Goal: Register for event/course

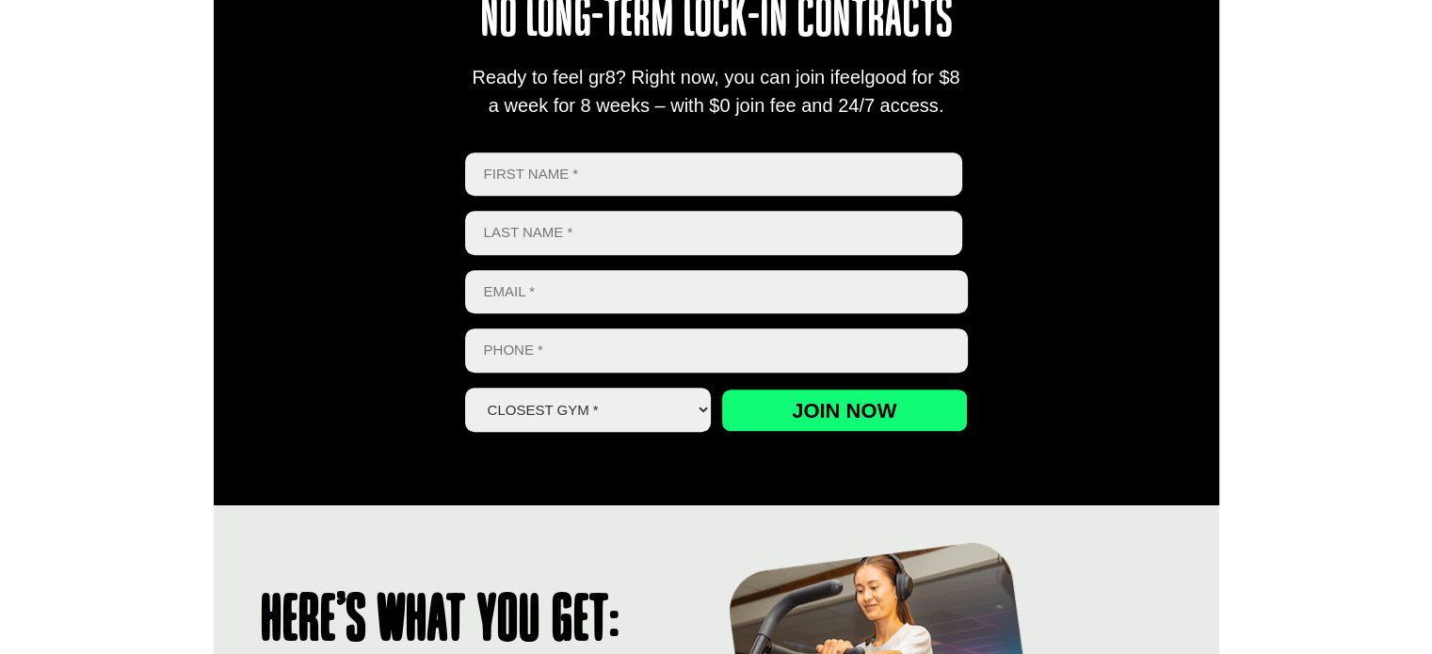
scroll to position [848, 0]
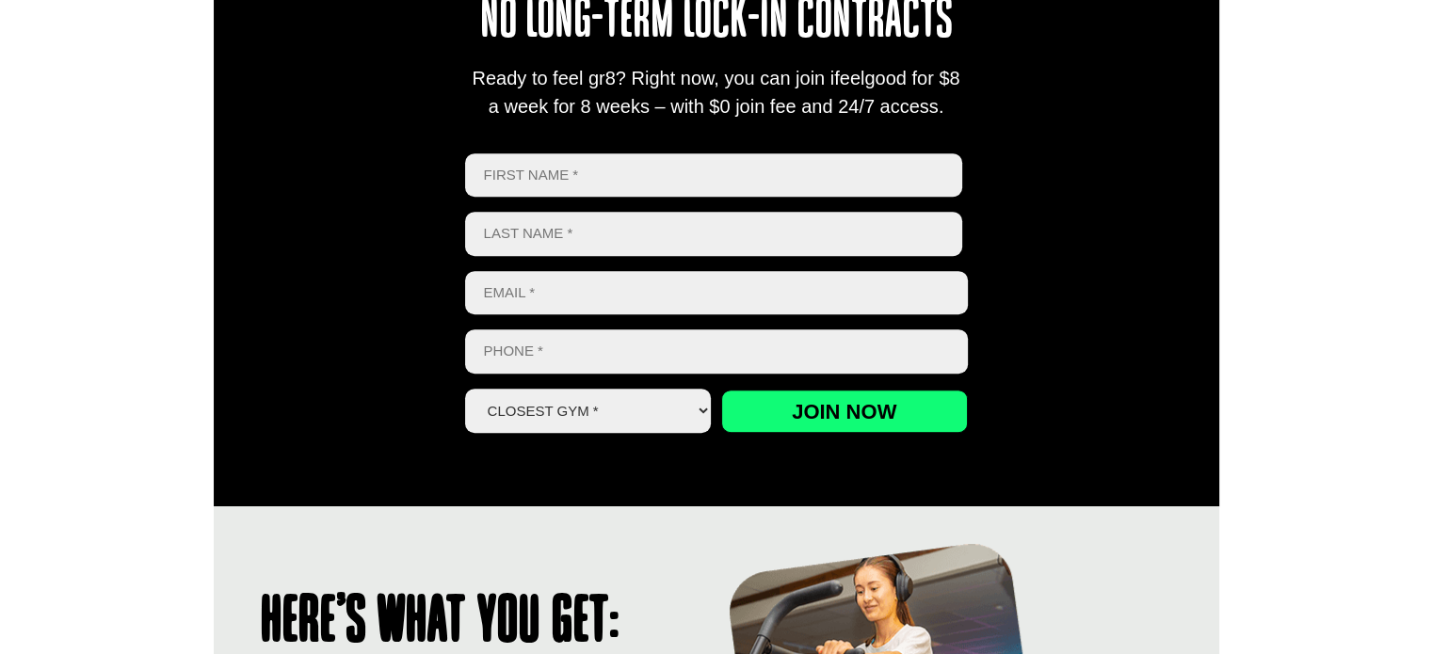
click at [686, 402] on select "Closest Gym * Alexandra Hills Calamvale Coopers Plains Middle Park Oxley Park R…" at bounding box center [588, 411] width 247 height 44
select select "Wynnum"
click at [465, 389] on select "Closest Gym * Alexandra Hills Calamvale Coopers Plains Middle Park Oxley Park R…" at bounding box center [588, 411] width 247 height 44
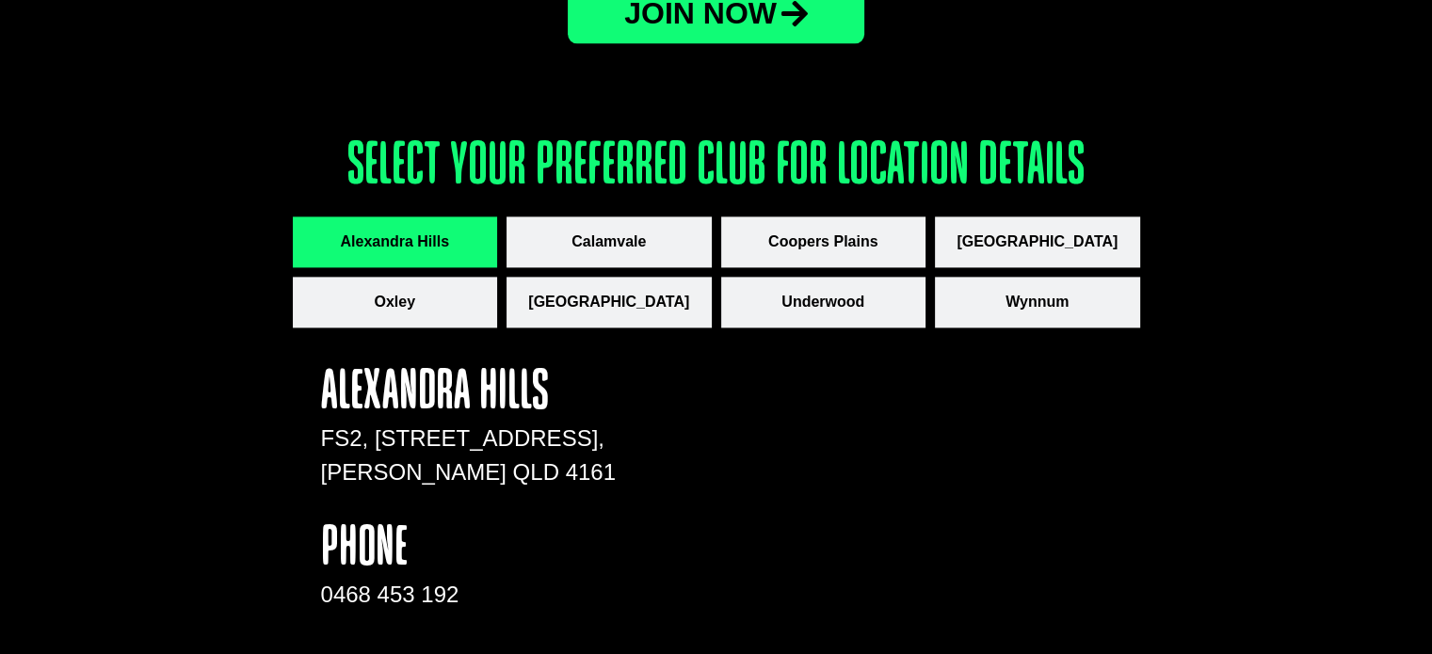
scroll to position [2543, 0]
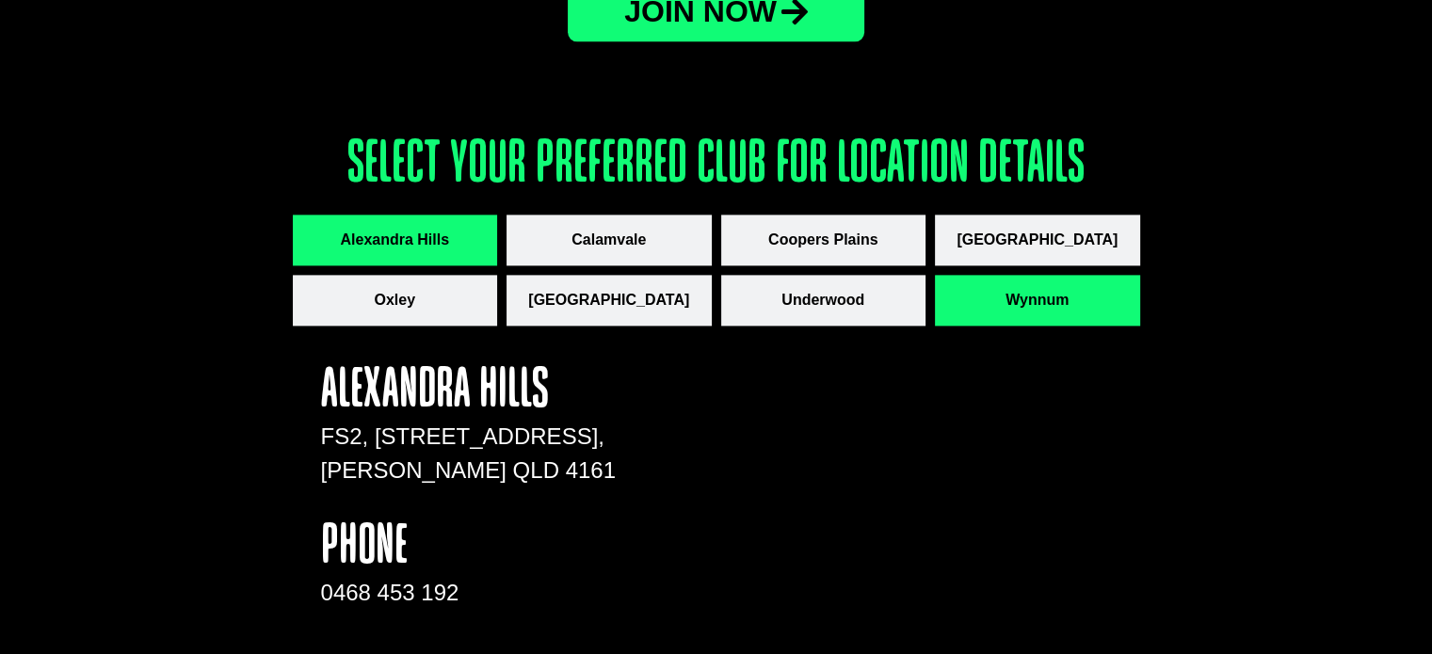
click at [1006, 312] on button "Wynnum" at bounding box center [1037, 300] width 205 height 51
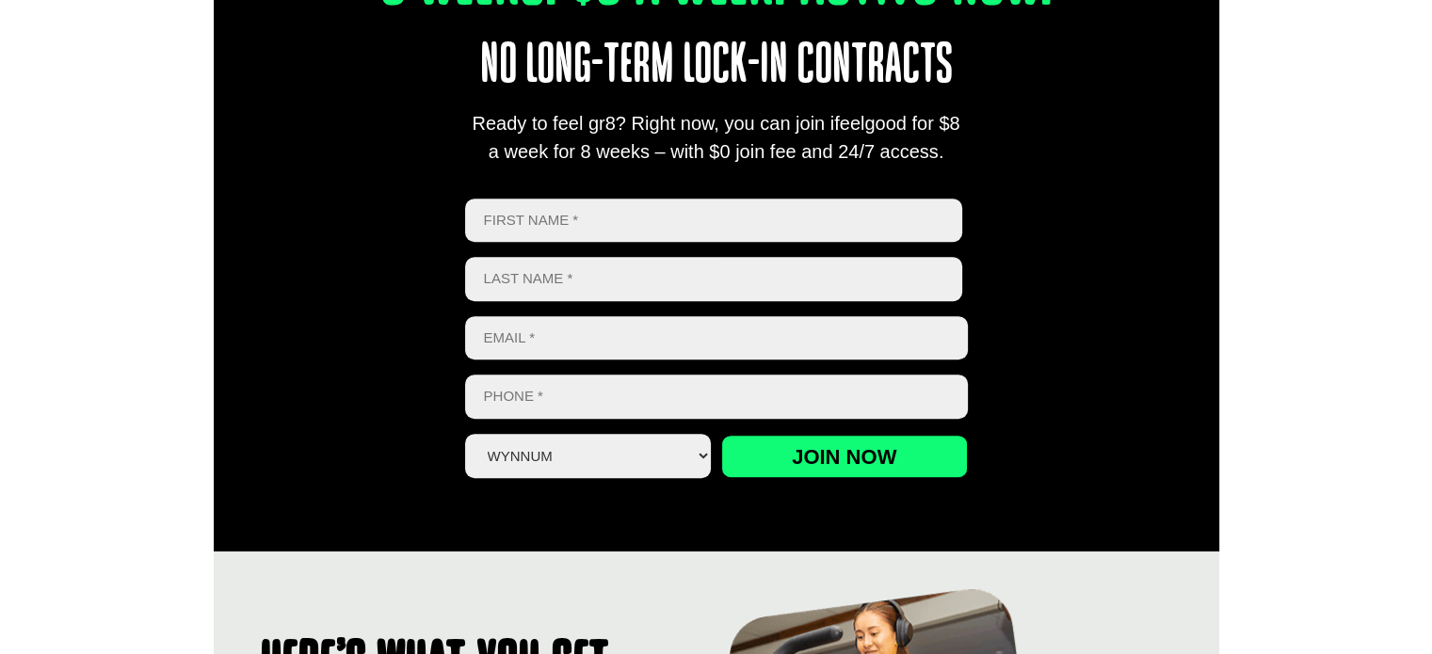
scroll to position [753, 0]
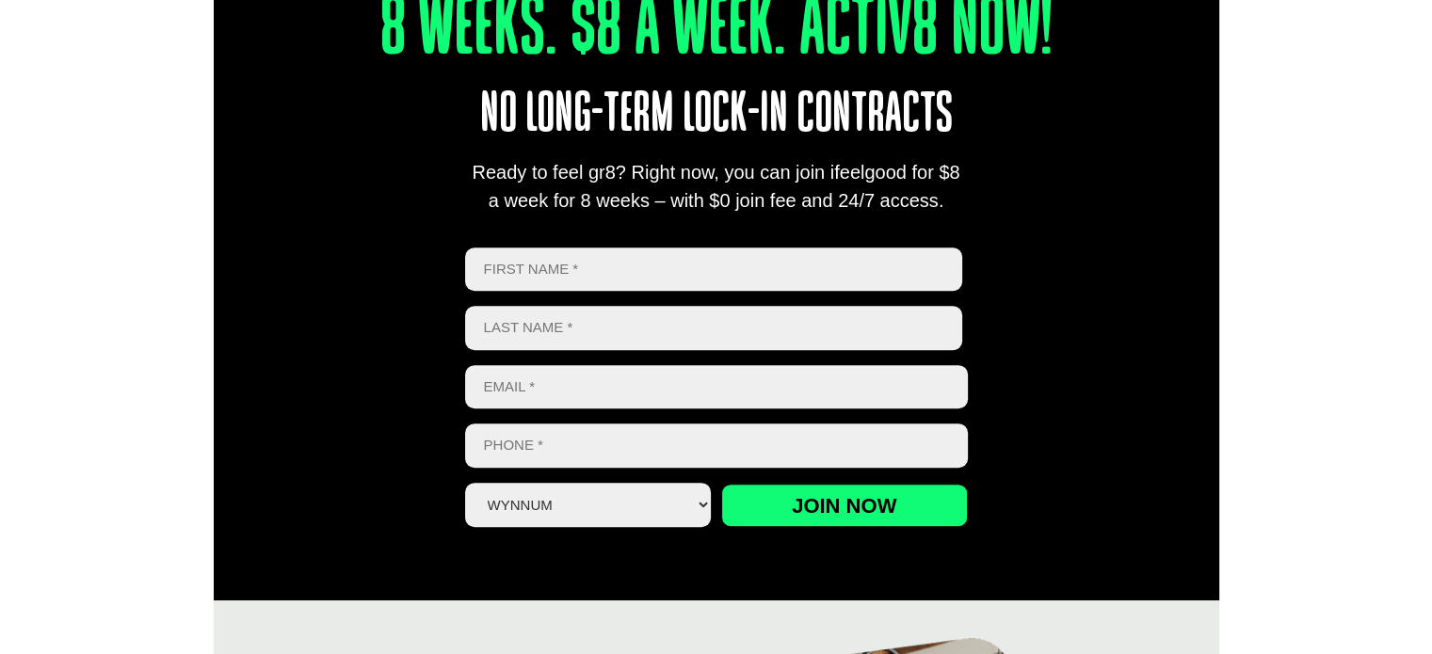
click at [599, 273] on input "First" at bounding box center [714, 270] width 498 height 44
type input "Leon"
type input "Eadie"
type input "lpe1970@gmail.com"
type input "0414444628"
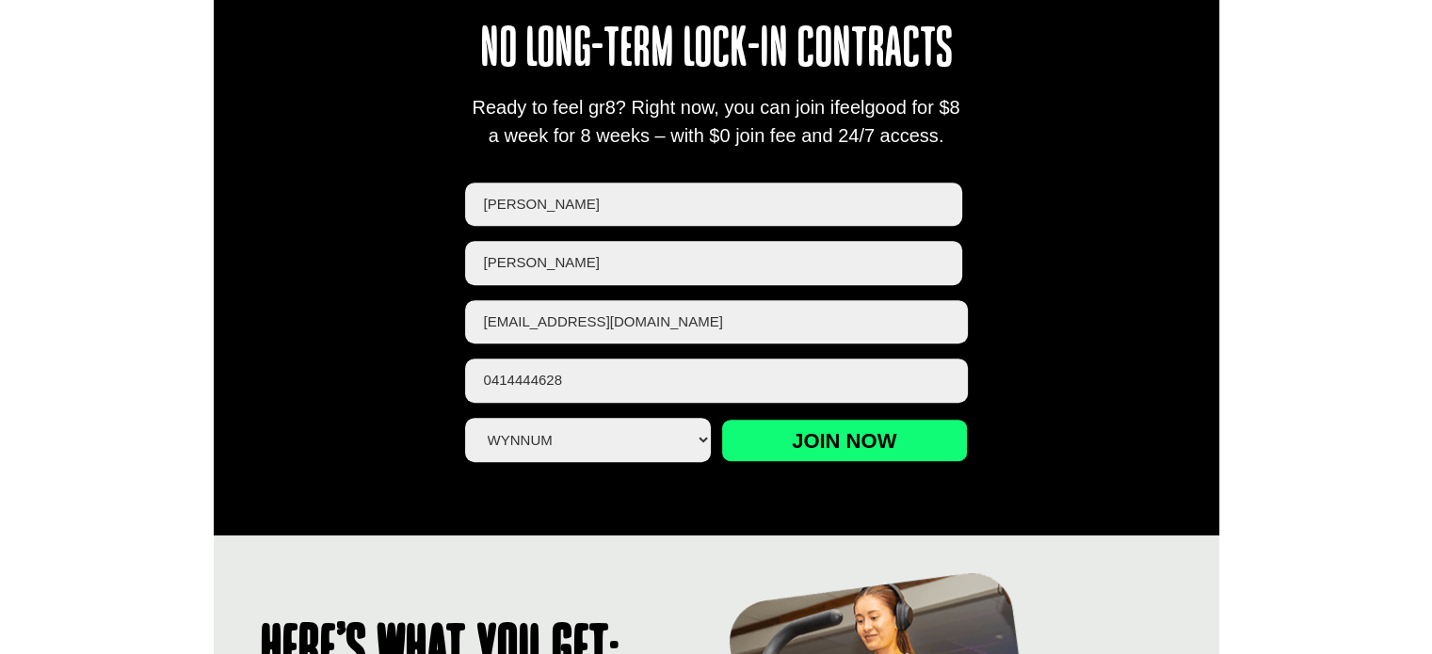
scroll to position [864, 0]
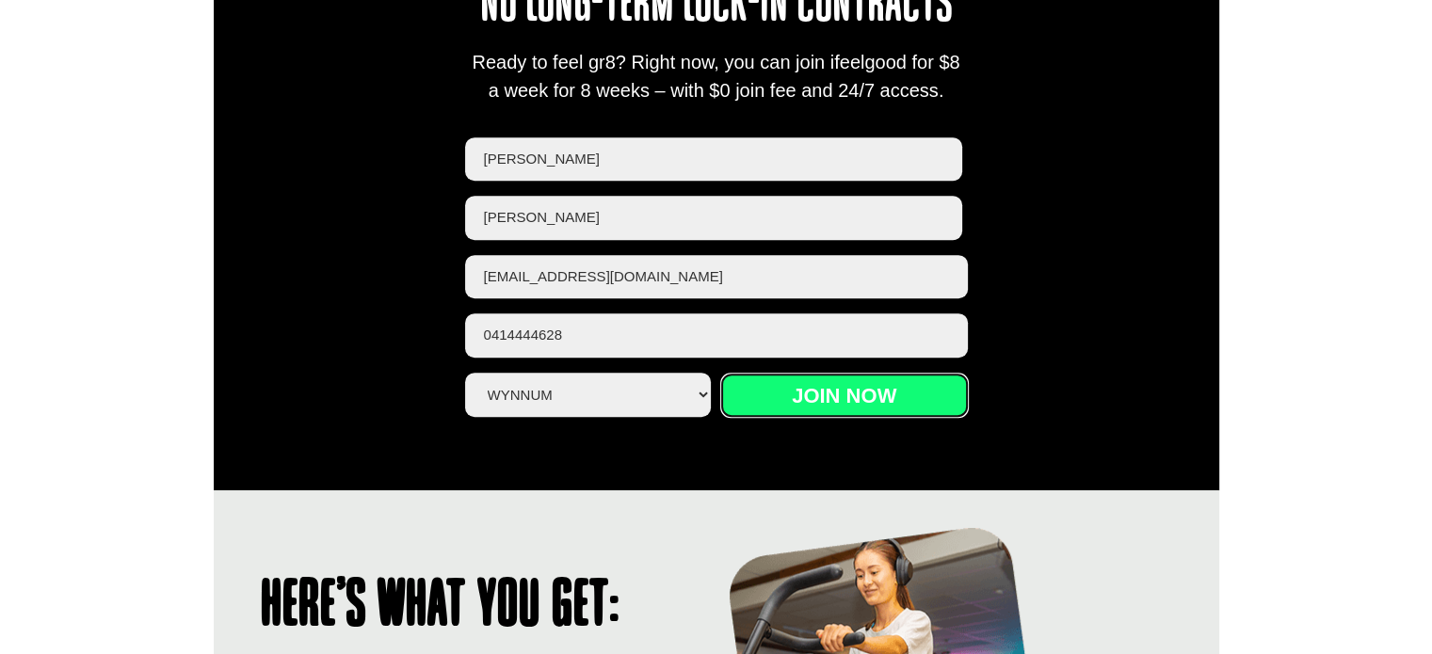
click at [862, 397] on input "Join now" at bounding box center [844, 395] width 247 height 43
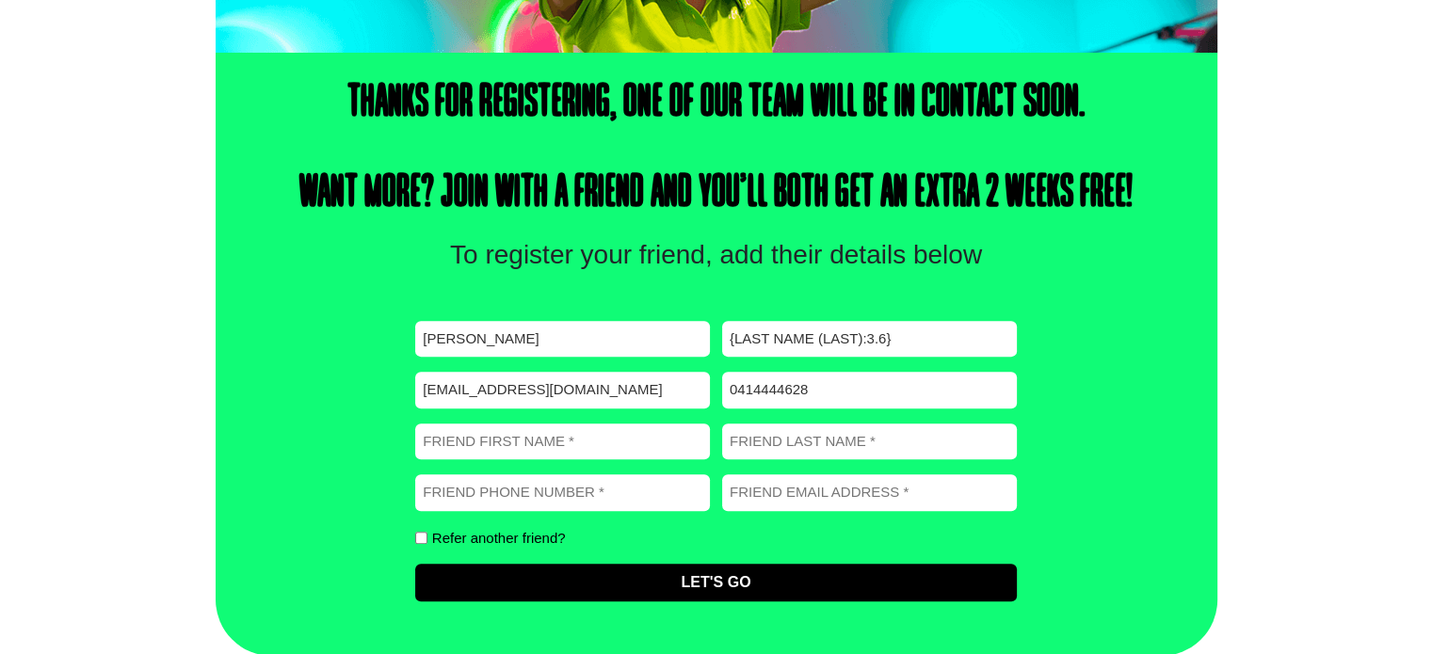
scroll to position [590, 0]
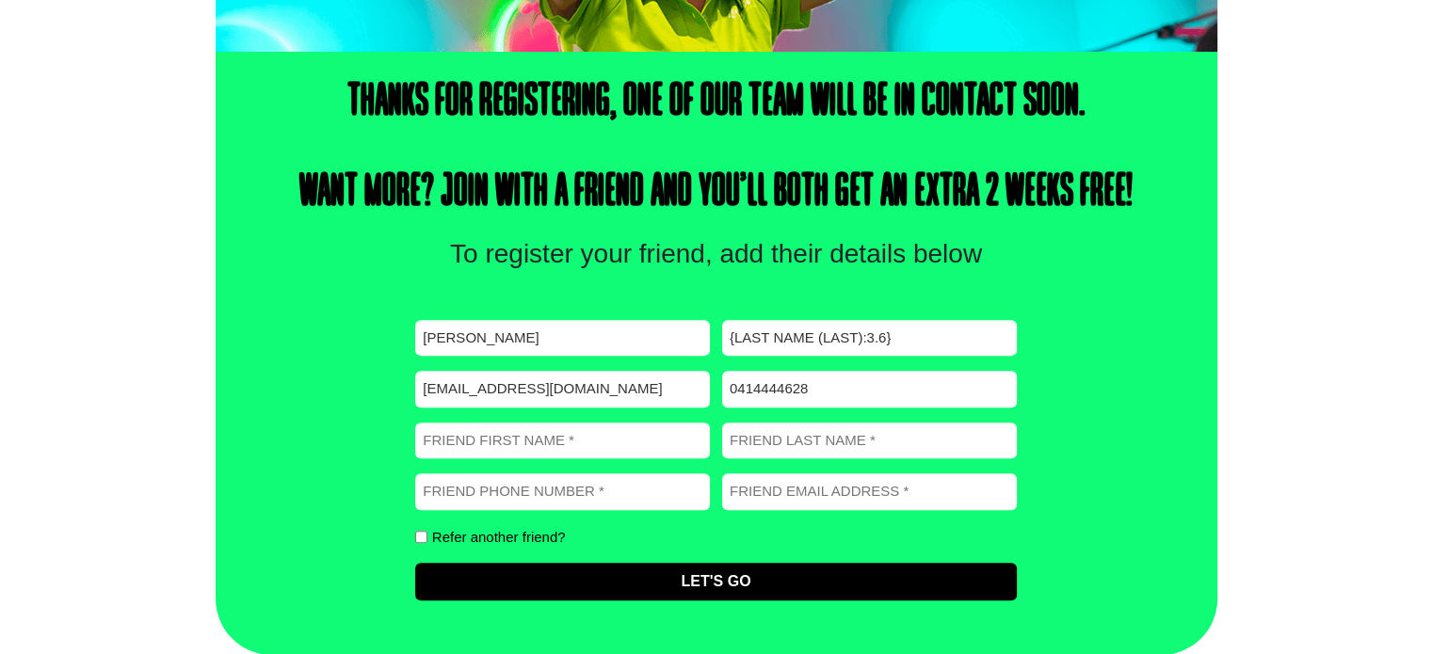
click at [417, 541] on input "Refer another friend?" at bounding box center [421, 537] width 12 height 12
checkbox input "true"
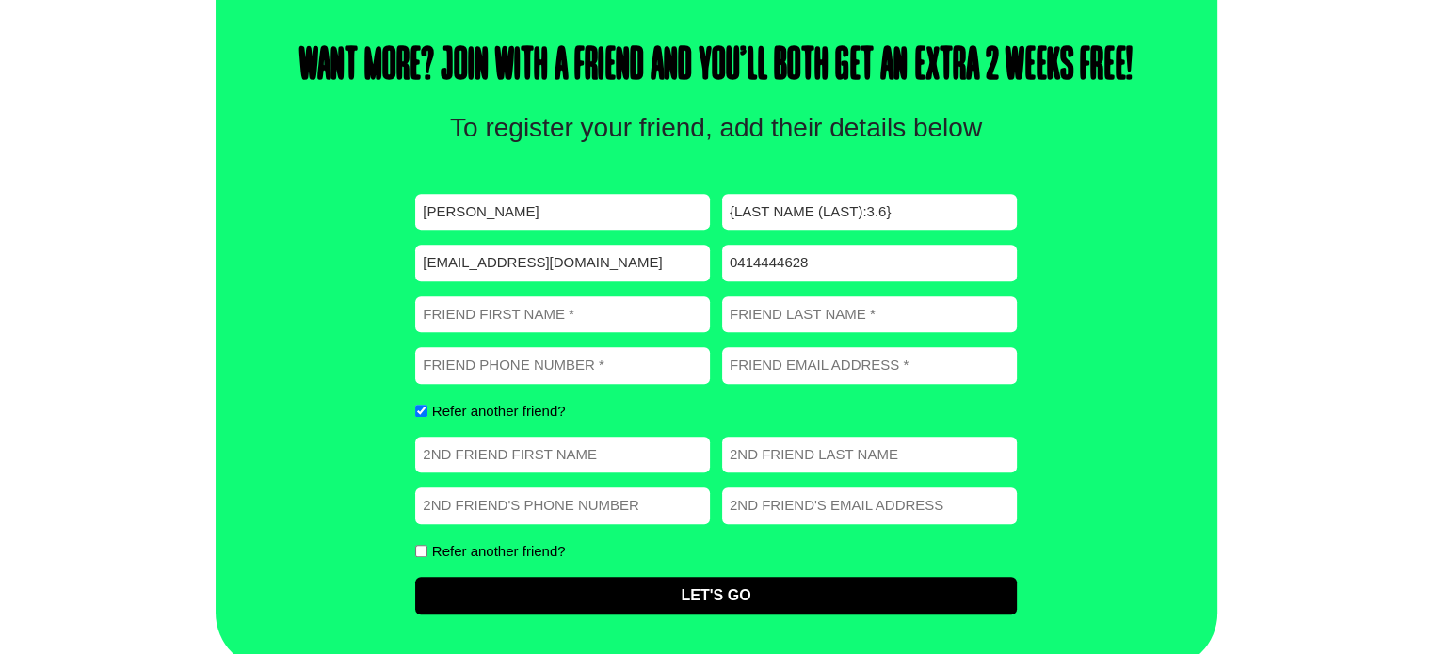
scroll to position [731, 0]
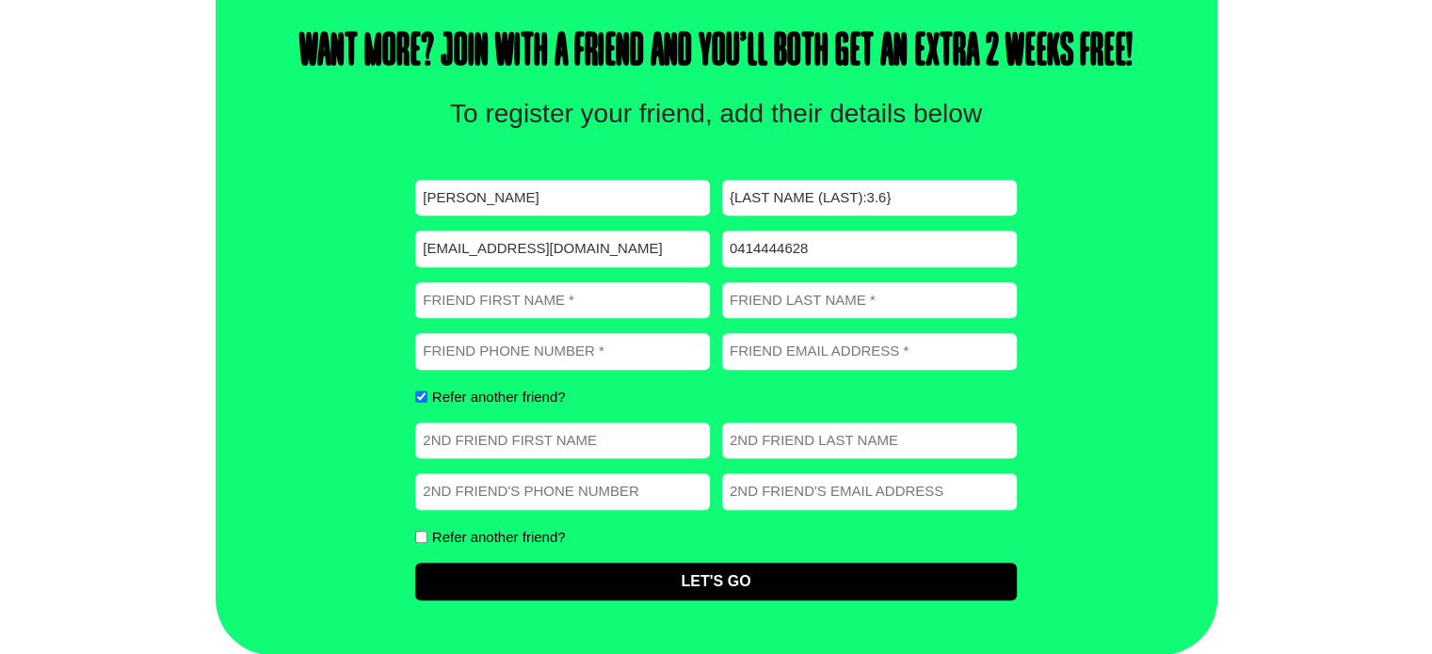
click at [495, 445] on input "First" at bounding box center [562, 441] width 295 height 37
type input "Leon"
type input "Eadie"
type input "0414444628"
type input "lpe1970@gmail.com"
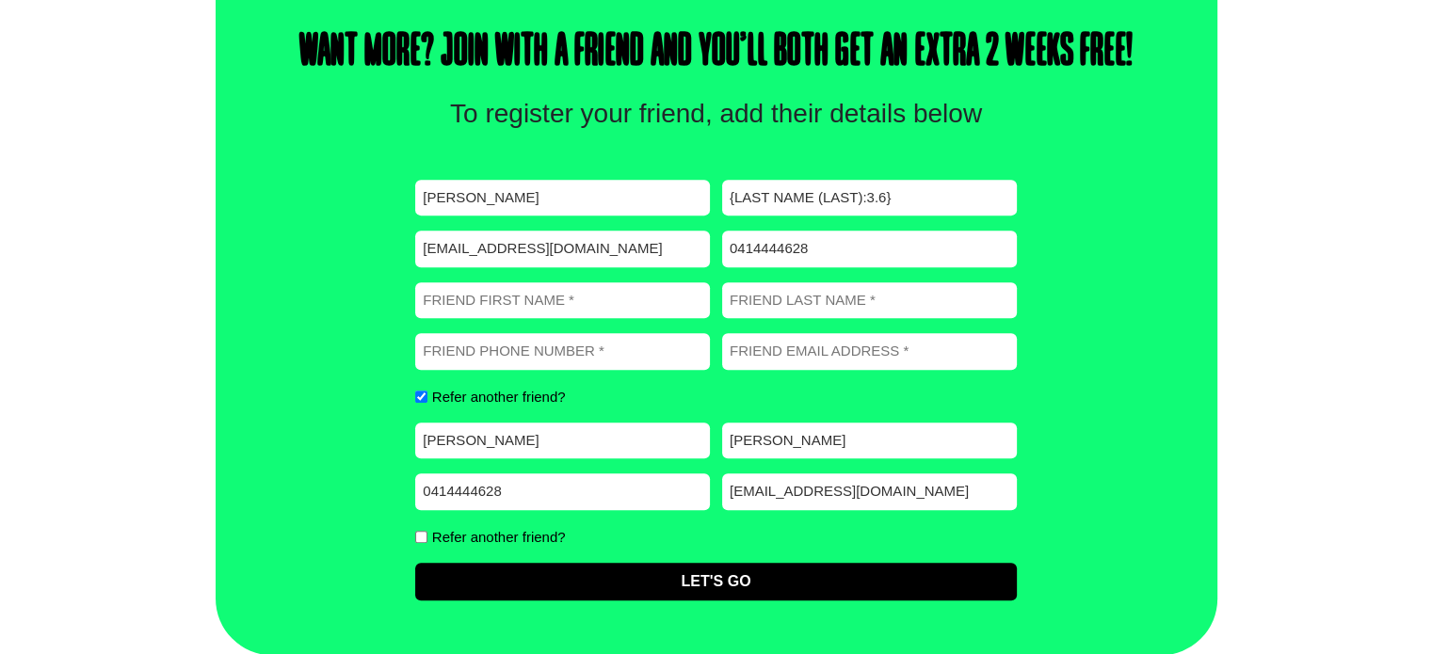
drag, startPoint x: 482, startPoint y: 440, endPoint x: 353, endPoint y: 454, distance: 129.8
click at [353, 454] on div "Thanks for registering, one of our team will be in contact soon. Want more? Joi…" at bounding box center [717, 283] width 1002 height 744
type input "bronwyn"
drag, startPoint x: 541, startPoint y: 493, endPoint x: 400, endPoint y: 500, distance: 141.5
click at [400, 500] on div "Thanks for registering, one of our team will be in contact soon. Want more? Joi…" at bounding box center [717, 283] width 1002 height 744
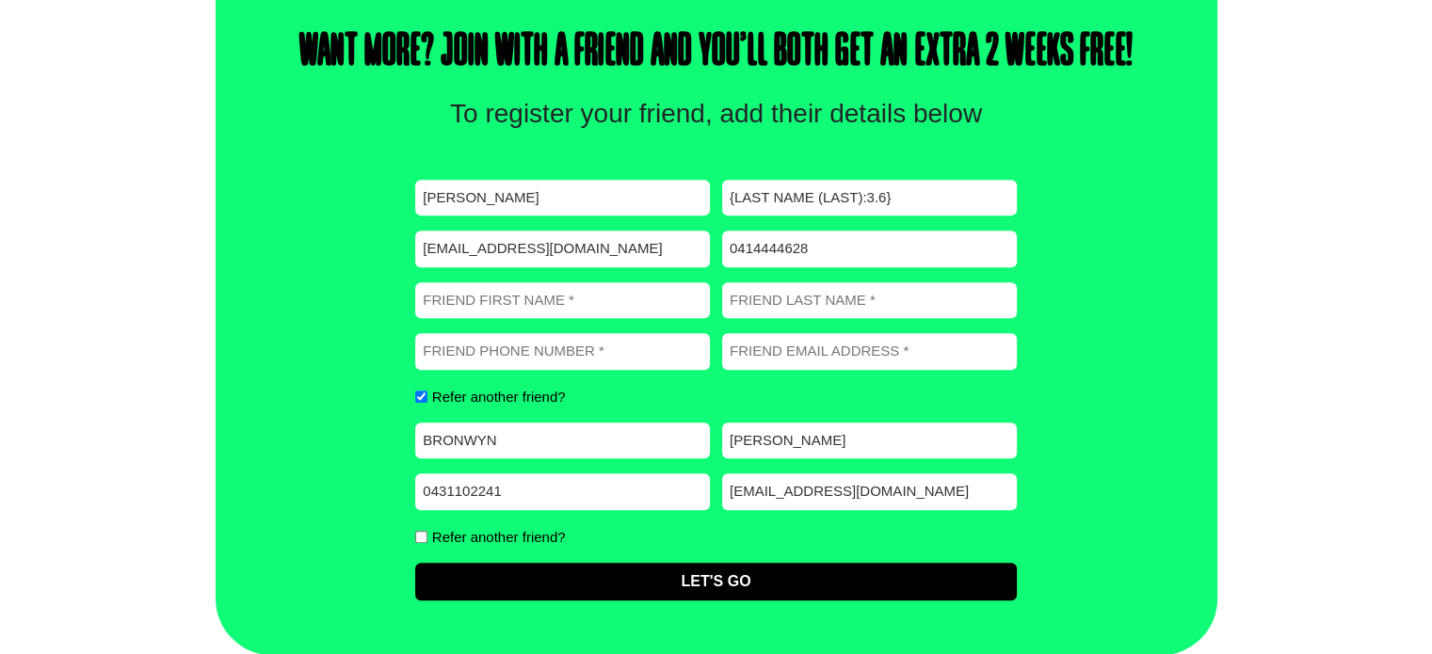
type input "0431102241"
drag, startPoint x: 783, startPoint y: 493, endPoint x: 787, endPoint y: 541, distance: 47.3
click at [783, 493] on input "lpe1970@gmail.com" at bounding box center [869, 492] width 295 height 37
type input "@gmail.com"
click at [418, 395] on input "Refer another friend?" at bounding box center [421, 397] width 12 height 12
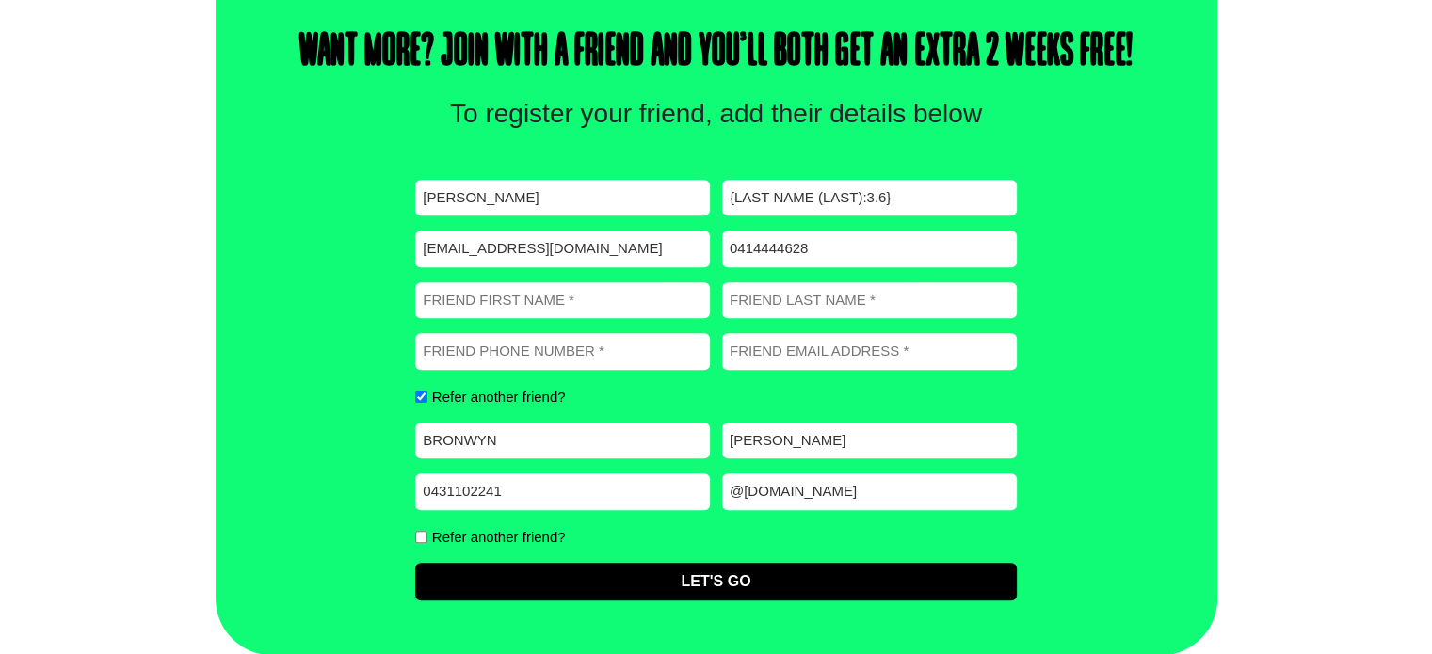
checkbox input "false"
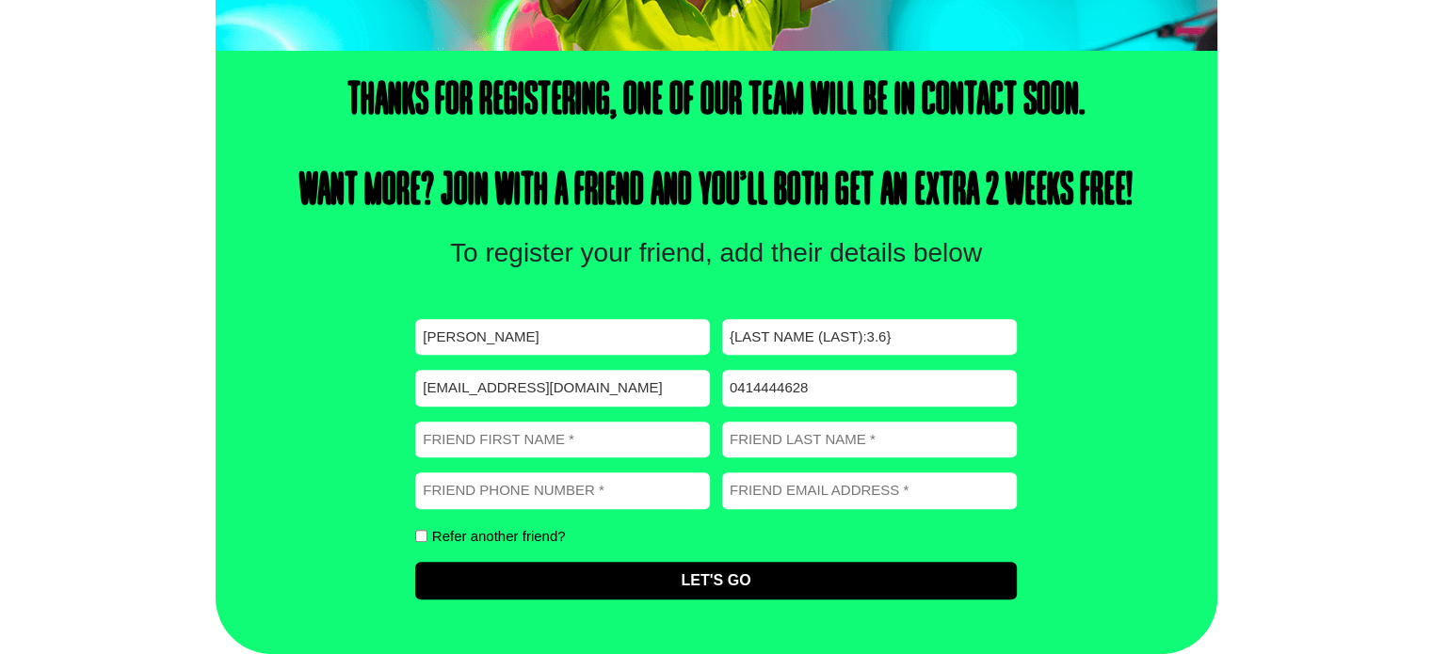
scroll to position [590, 0]
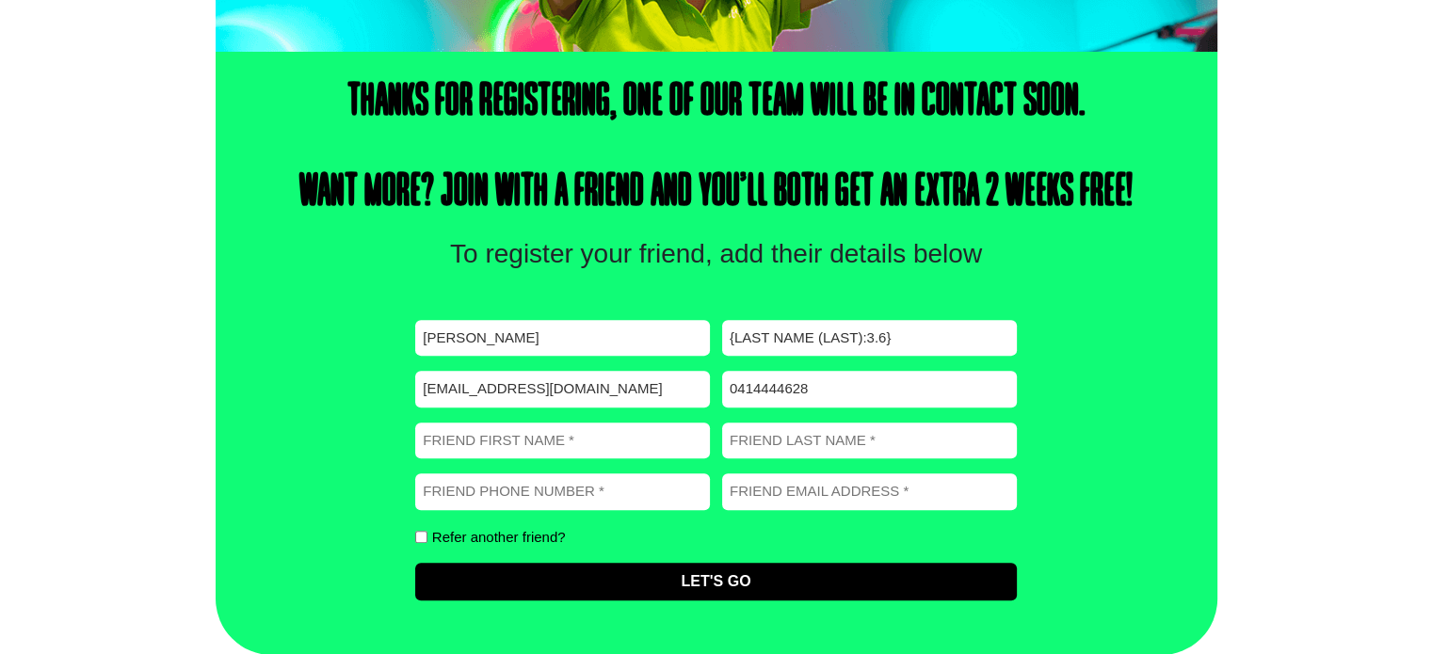
click at [539, 447] on input "Friend First Name (Required)" at bounding box center [562, 441] width 295 height 37
type input "Leon"
type input "Eadie"
type input "0414444628"
type input "lpe1970@gmail.com"
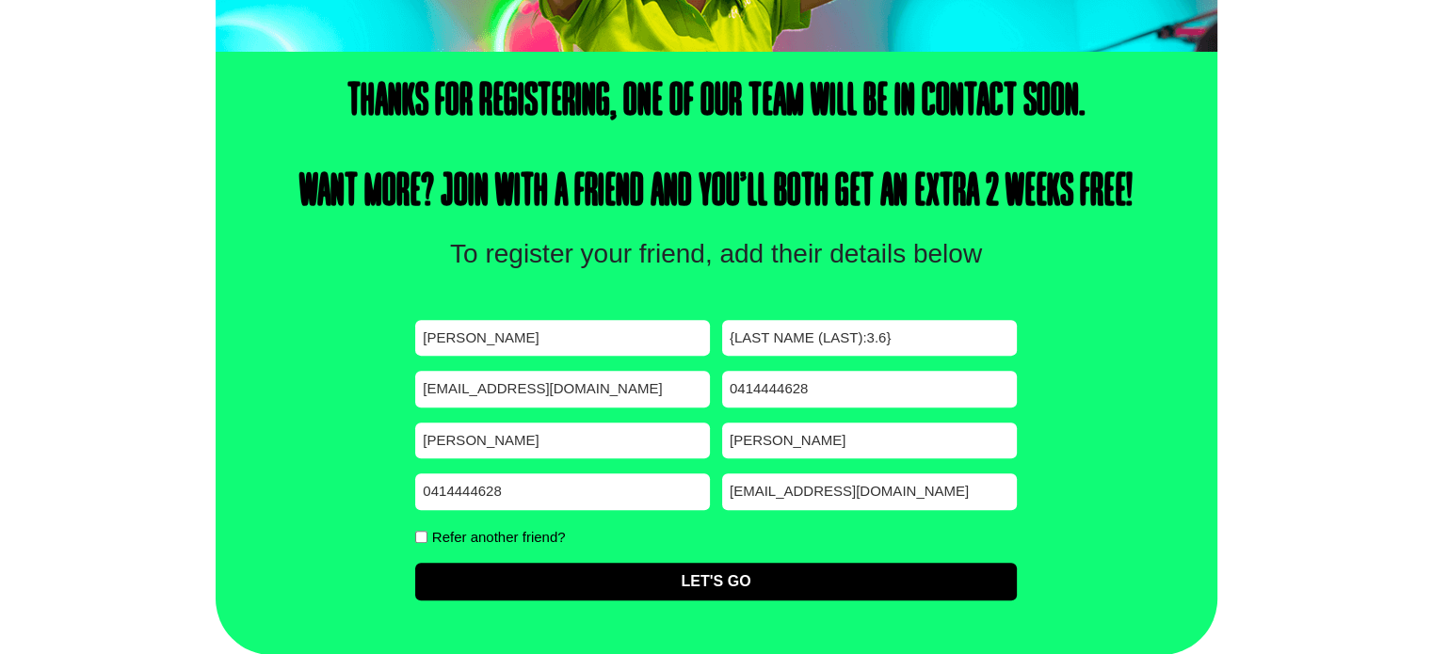
drag, startPoint x: 573, startPoint y: 495, endPoint x: 369, endPoint y: 493, distance: 203.4
click at [369, 493] on div "Thanks for registering, one of our team will be in contact soon. Want more? Joi…" at bounding box center [717, 354] width 1002 height 604
type input "0431102241"
drag, startPoint x: 783, startPoint y: 493, endPoint x: 783, endPoint y: 508, distance: 15.1
click at [783, 493] on input "lpe1970@gmail.com" at bounding box center [869, 492] width 295 height 37
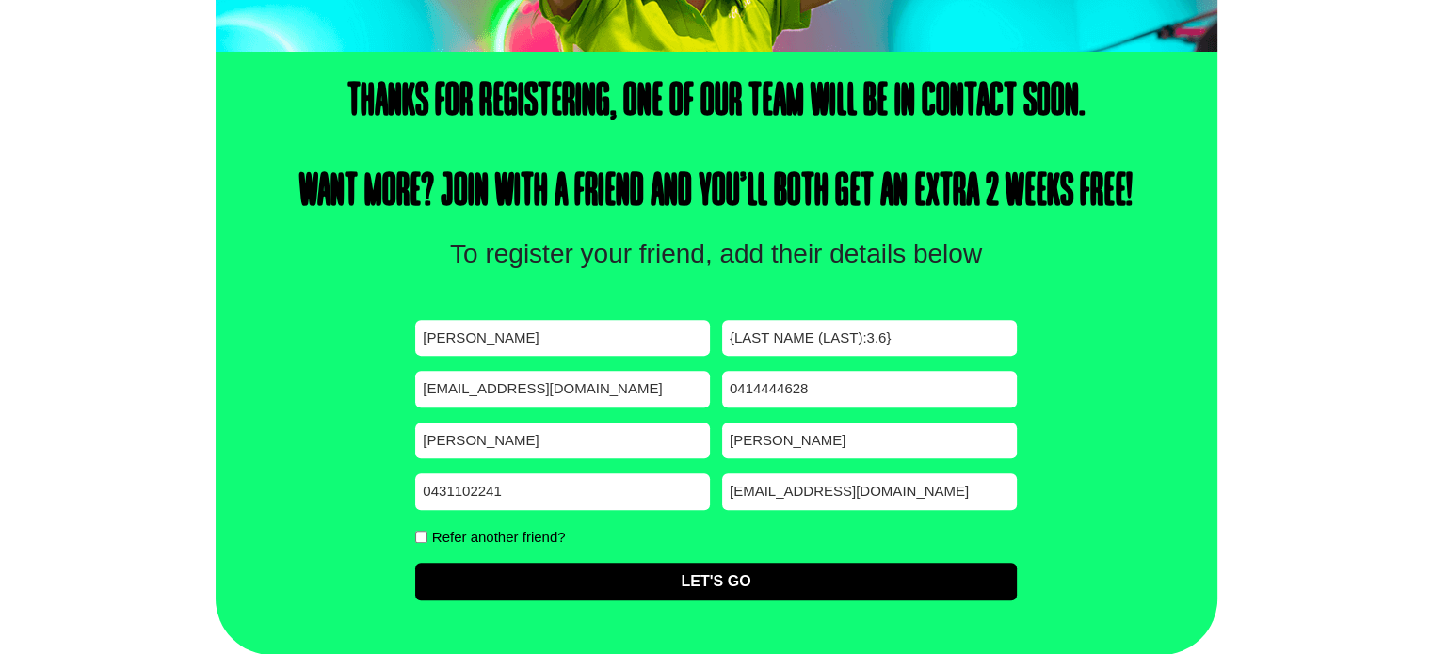
type input "bjeadie1974@gmail.com"
click at [806, 338] on input "{Last Name (Last):3.6}" at bounding box center [869, 338] width 295 height 37
click at [895, 340] on input "{Last Namee (Last):3.6}" at bounding box center [869, 338] width 295 height 37
type input "{"
type input "Eadie"
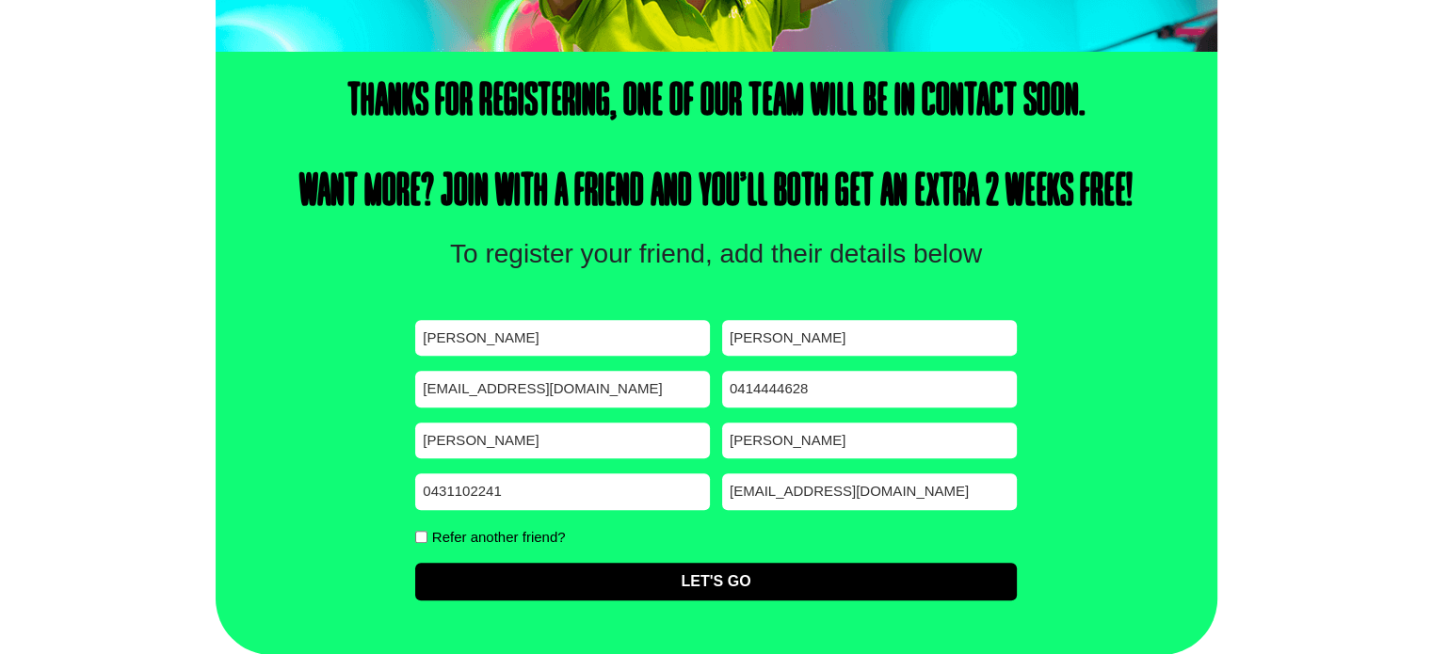
drag, startPoint x: 476, startPoint y: 437, endPoint x: 416, endPoint y: 442, distance: 59.5
click at [416, 442] on input "Leon" at bounding box center [562, 441] width 295 height 37
type input "bronwyn"
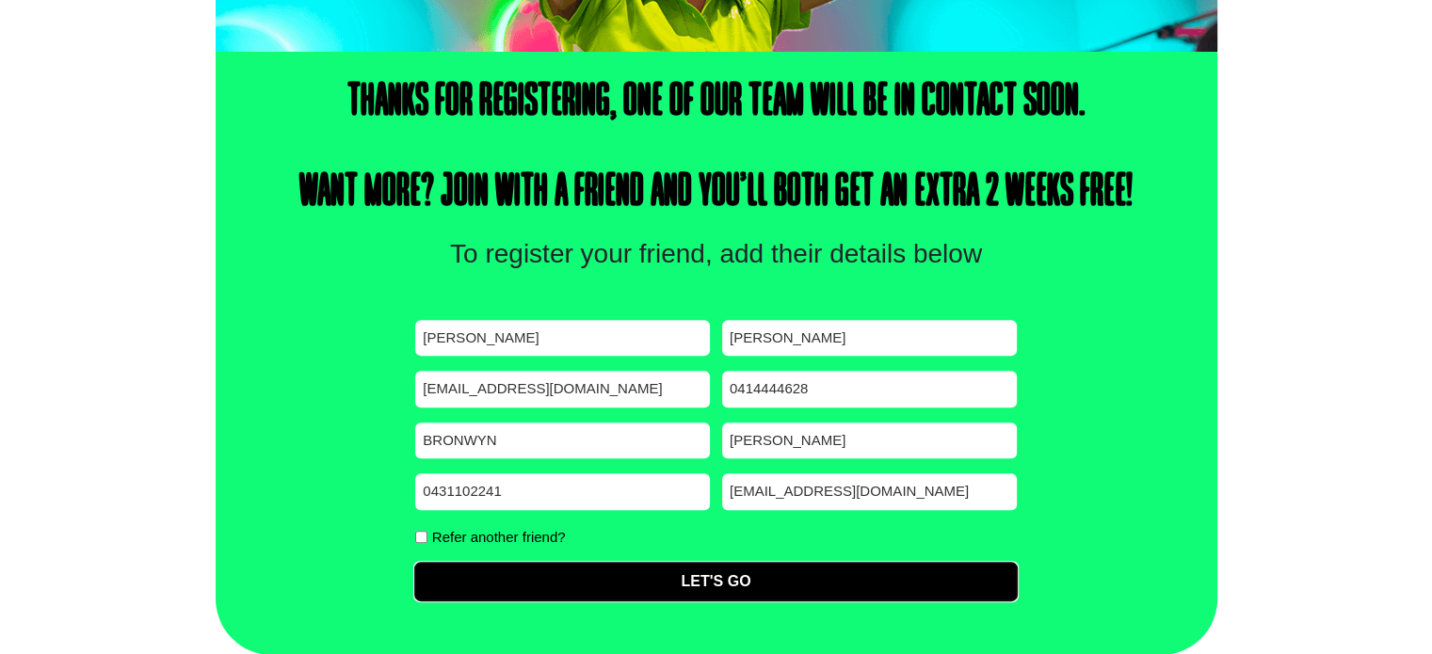
click at [778, 586] on input "Let's Go" at bounding box center [715, 582] width 601 height 38
click at [712, 575] on input "Let's Go" at bounding box center [715, 582] width 601 height 38
click at [712, 583] on input "Let's Go" at bounding box center [715, 582] width 601 height 38
